Goal: Task Accomplishment & Management: Manage account settings

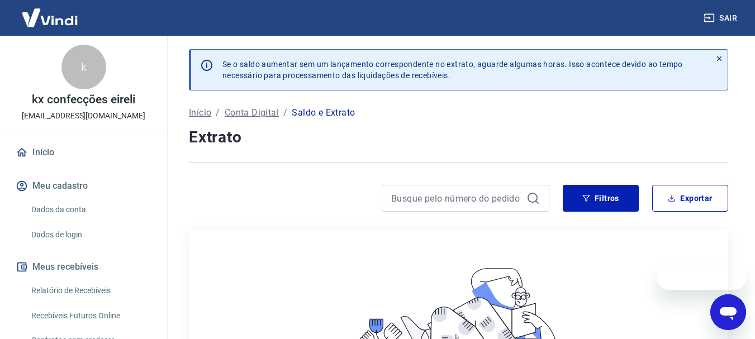
scroll to position [60, 0]
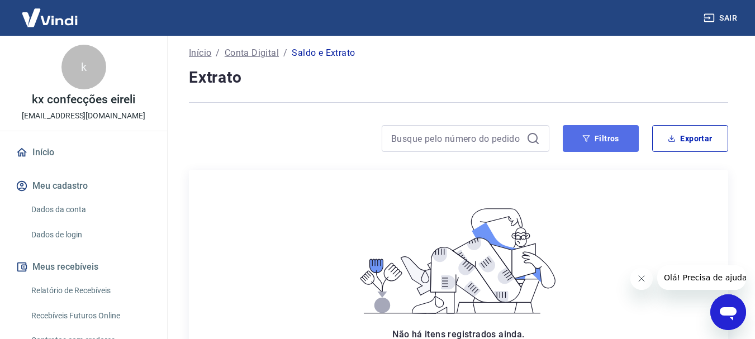
click at [604, 144] on button "Filtros" at bounding box center [601, 138] width 76 height 27
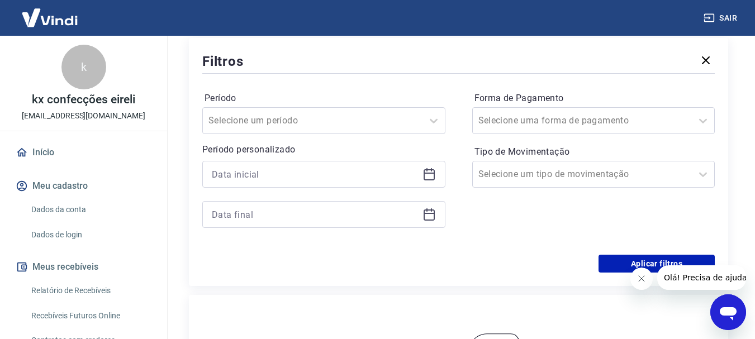
scroll to position [200, 0]
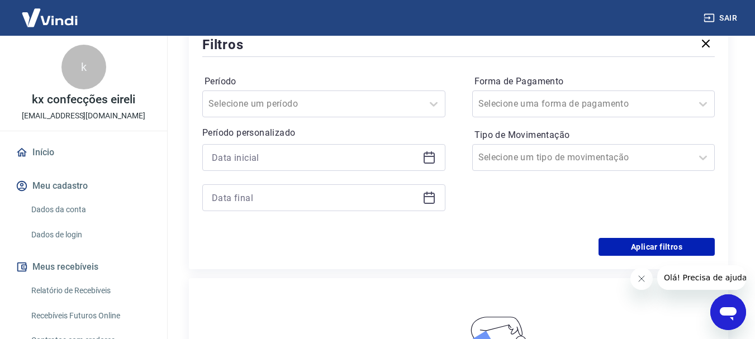
click at [432, 160] on icon at bounding box center [429, 157] width 13 height 13
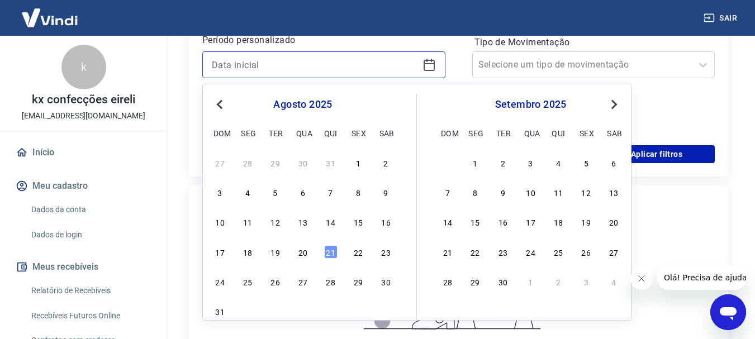
scroll to position [293, 0]
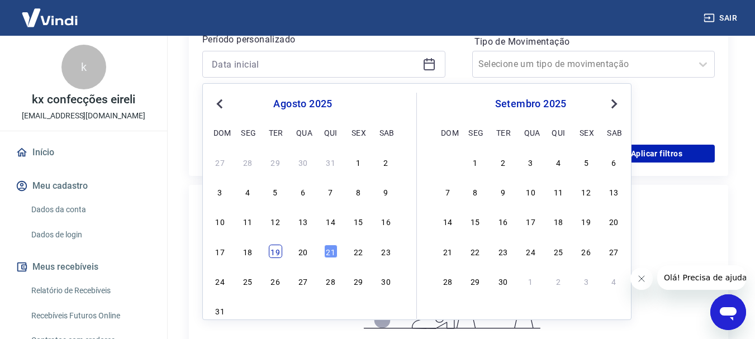
click at [272, 252] on div "19" at bounding box center [275, 251] width 13 height 13
type input "19/08/2025"
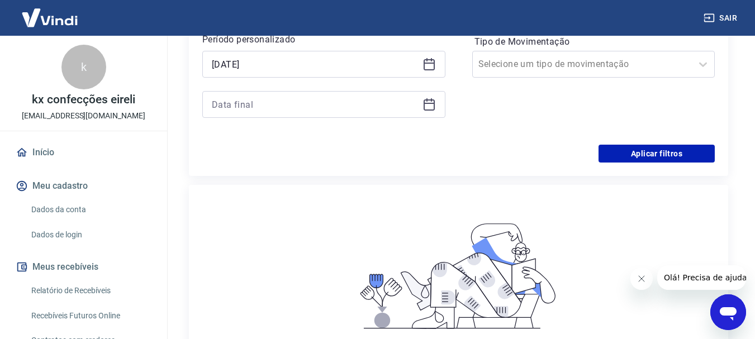
click at [428, 108] on icon at bounding box center [429, 104] width 13 height 13
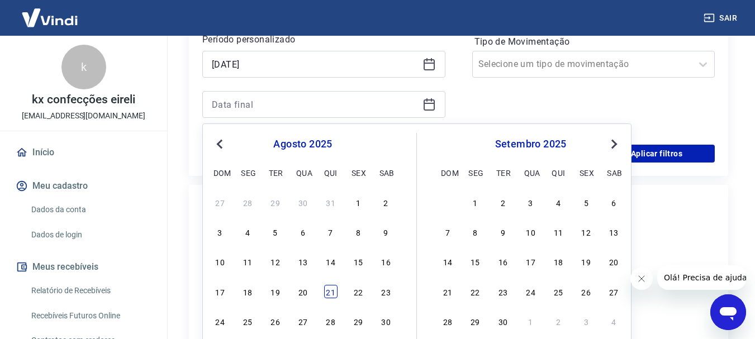
click at [329, 291] on div "21" at bounding box center [330, 291] width 13 height 13
type input "21/08/2025"
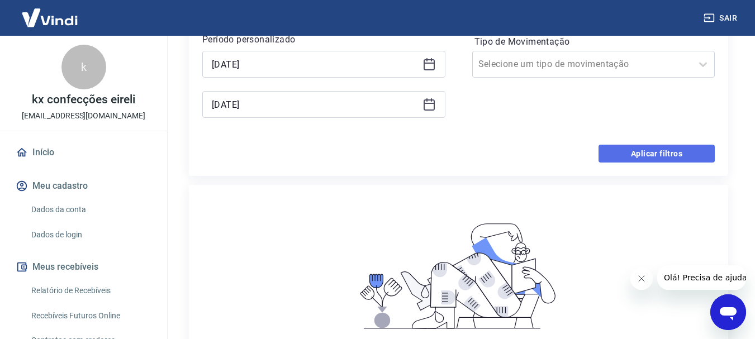
click at [630, 152] on button "Aplicar filtros" at bounding box center [657, 154] width 116 height 18
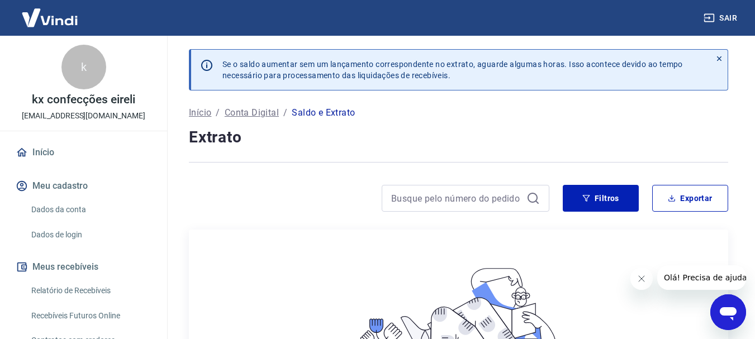
click at [50, 18] on img at bounding box center [49, 18] width 73 height 34
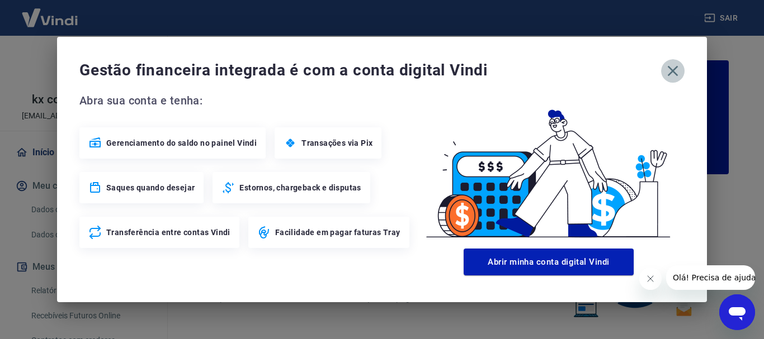
click at [670, 70] on icon "button" at bounding box center [673, 71] width 18 height 18
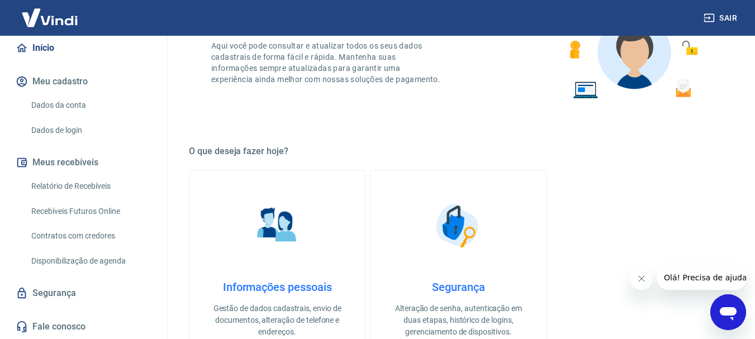
scroll to position [220, 0]
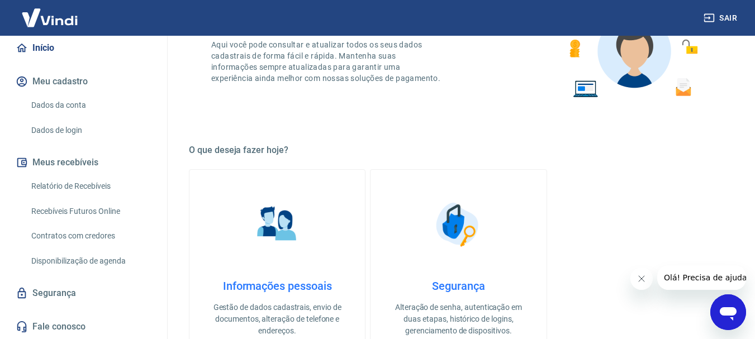
click at [55, 14] on img at bounding box center [49, 18] width 73 height 34
